Goal: Task Accomplishment & Management: Manage account settings

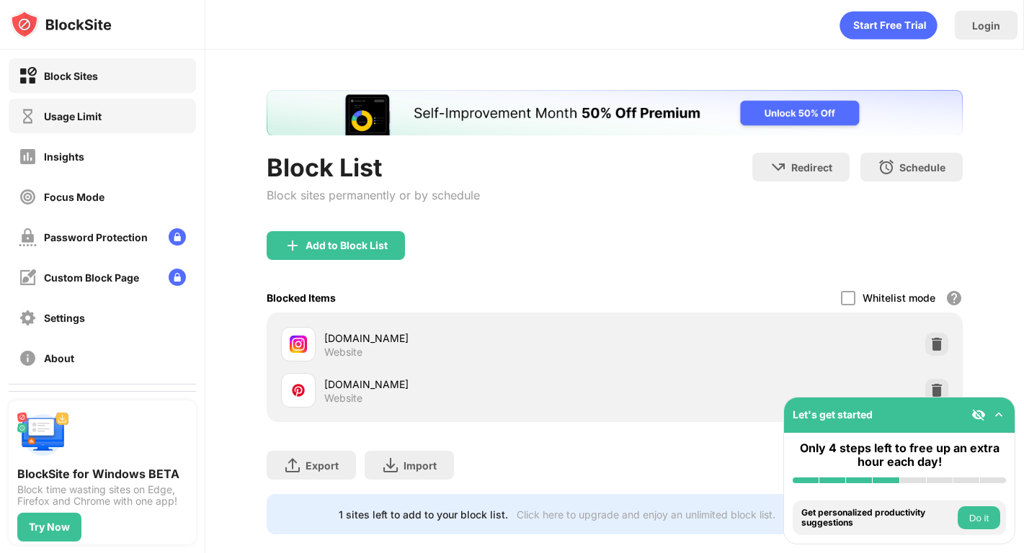
click at [79, 112] on div "Usage Limit" at bounding box center [73, 116] width 58 height 12
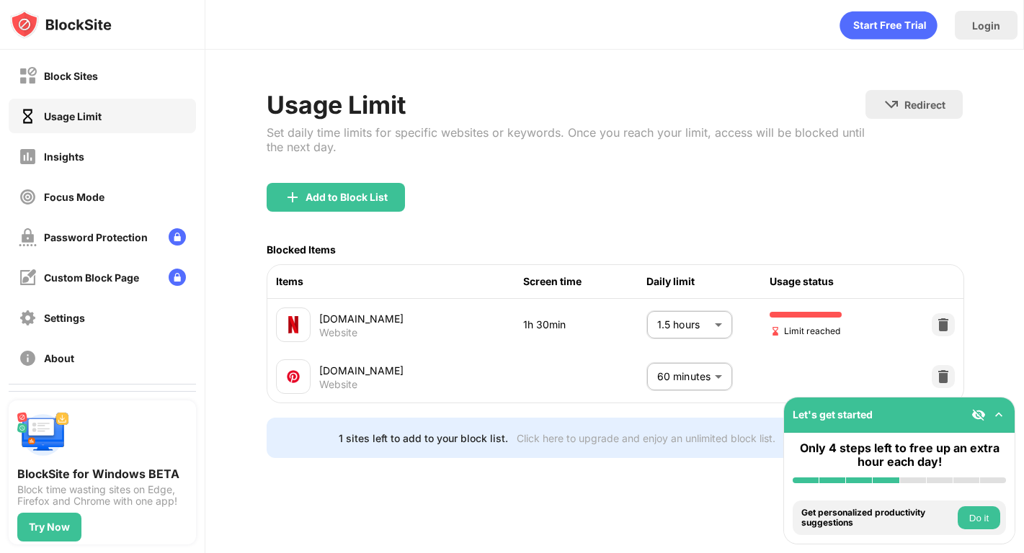
click at [694, 315] on body "Block Sites Usage Limit Insights Focus Mode Password Protection Custom Block Pa…" at bounding box center [512, 276] width 1024 height 553
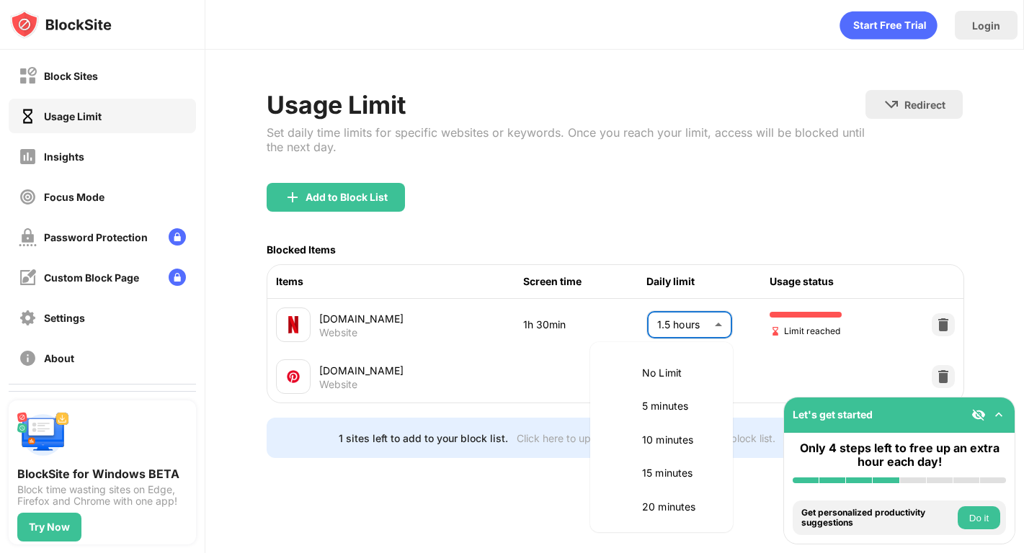
scroll to position [370, 0]
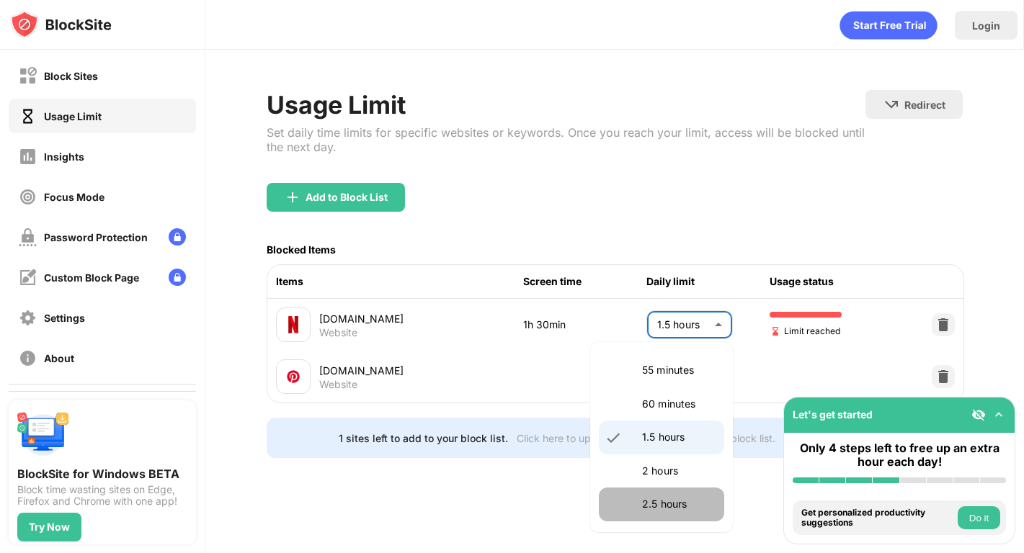
click at [664, 494] on li "2.5 hours" at bounding box center [661, 504] width 125 height 33
type input "***"
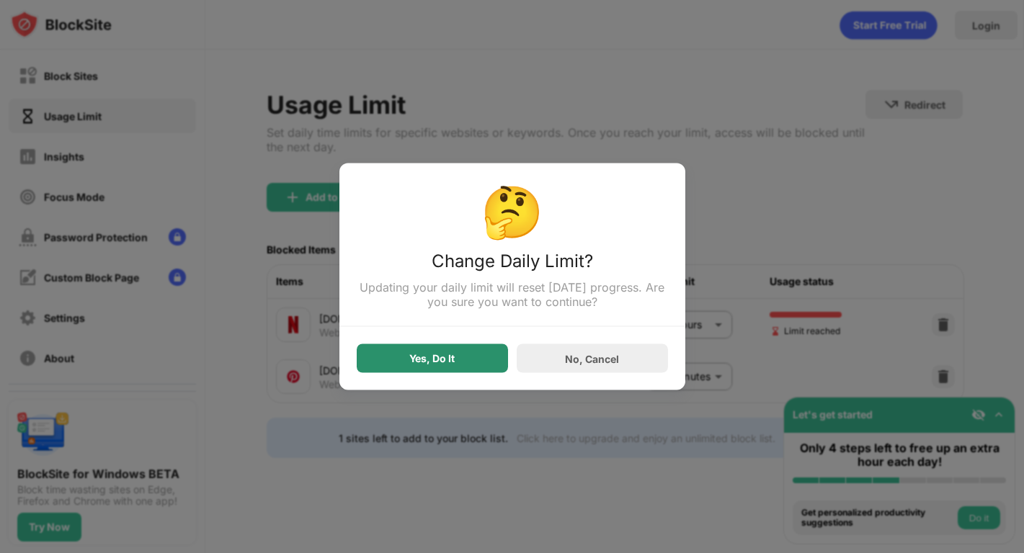
click at [461, 362] on div "Yes, Do It" at bounding box center [432, 358] width 151 height 29
